Goal: Task Accomplishment & Management: Complete application form

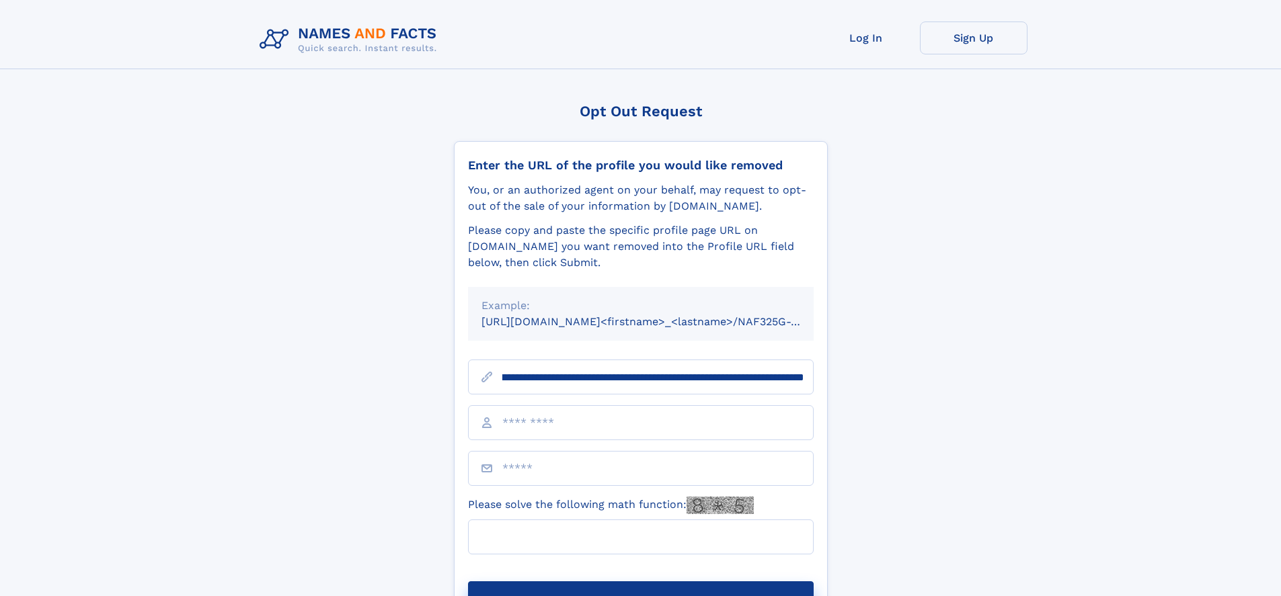
scroll to position [0, 175]
type input "**********"
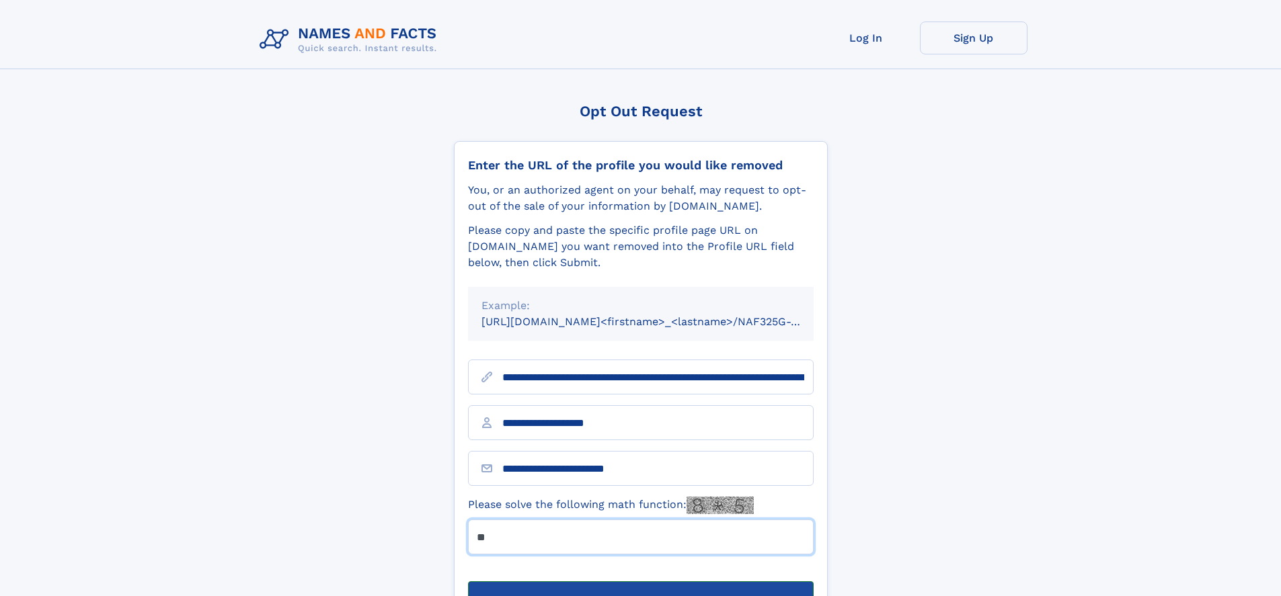
type input "**"
click at [640, 581] on button "Submit Opt Out Request" at bounding box center [641, 602] width 346 height 43
